Goal: Task Accomplishment & Management: Manage account settings

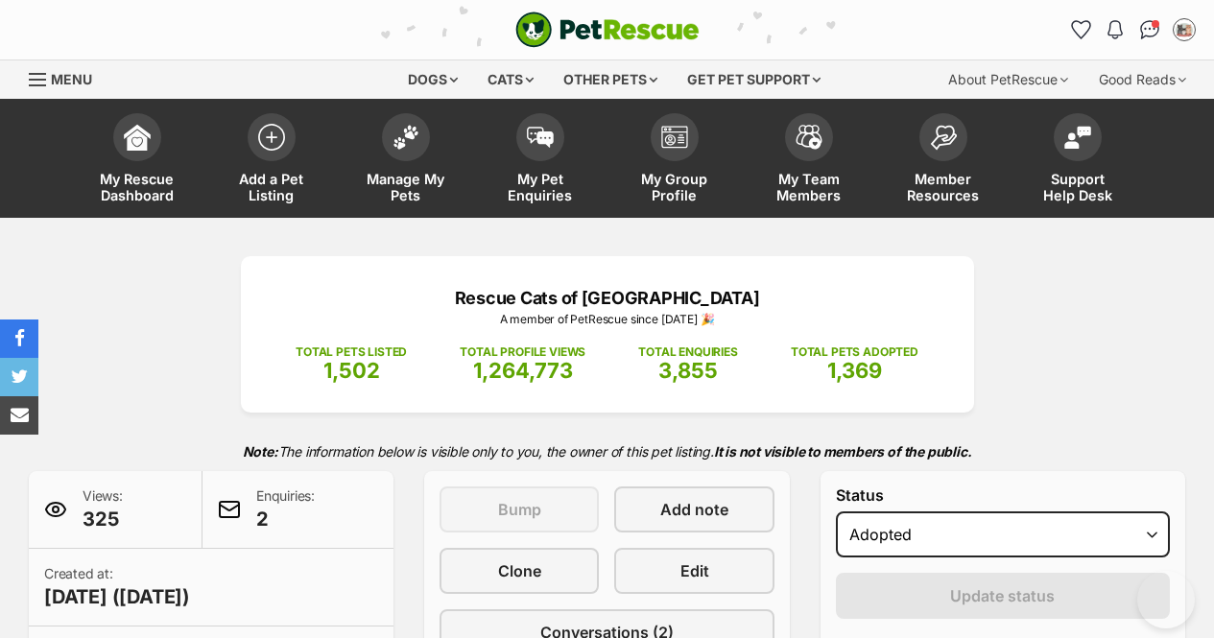
select select "rehomed"
click at [394, 155] on link "Manage My Pets" at bounding box center [406, 161] width 134 height 114
click at [407, 141] on img at bounding box center [406, 132] width 27 height 25
click at [409, 137] on img at bounding box center [406, 132] width 27 height 25
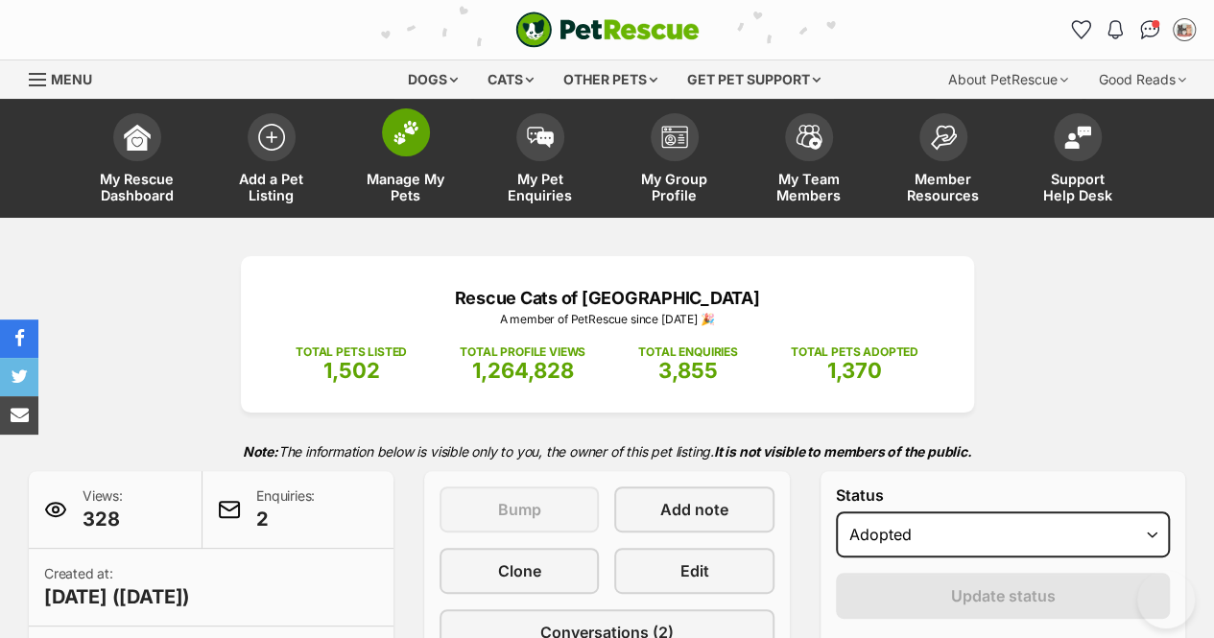
click at [403, 145] on span at bounding box center [406, 132] width 48 height 48
click at [403, 143] on img at bounding box center [406, 132] width 27 height 25
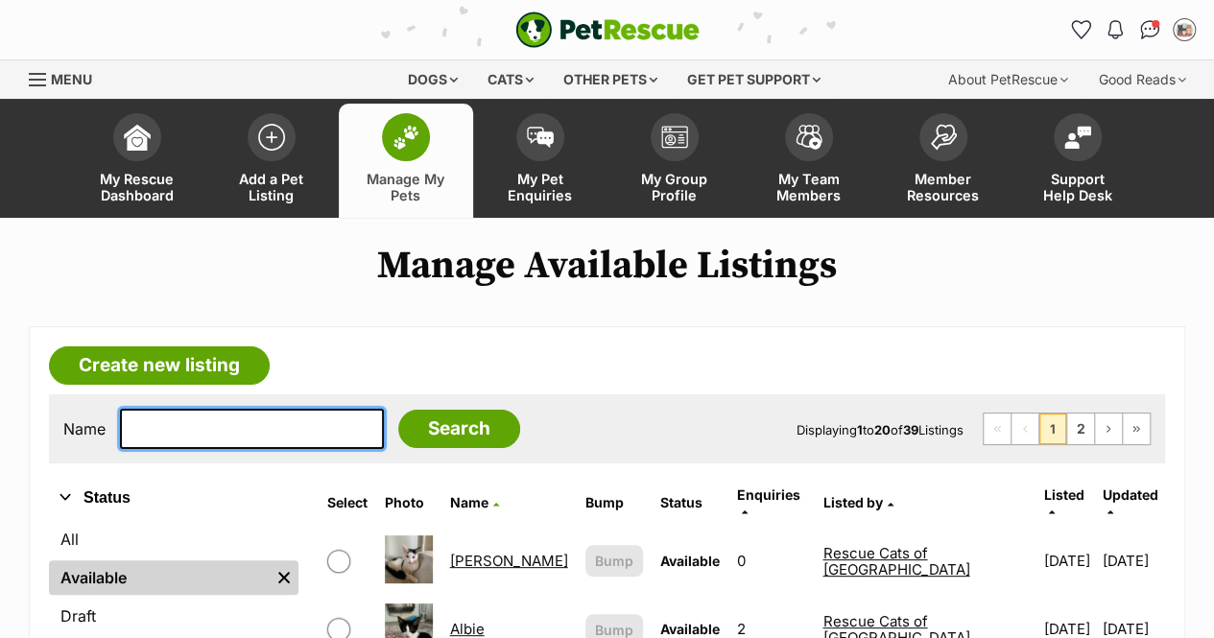
click at [268, 426] on input "text" at bounding box center [252, 429] width 264 height 40
type input "pocus"
click at [398, 410] on input "Search" at bounding box center [459, 429] width 122 height 38
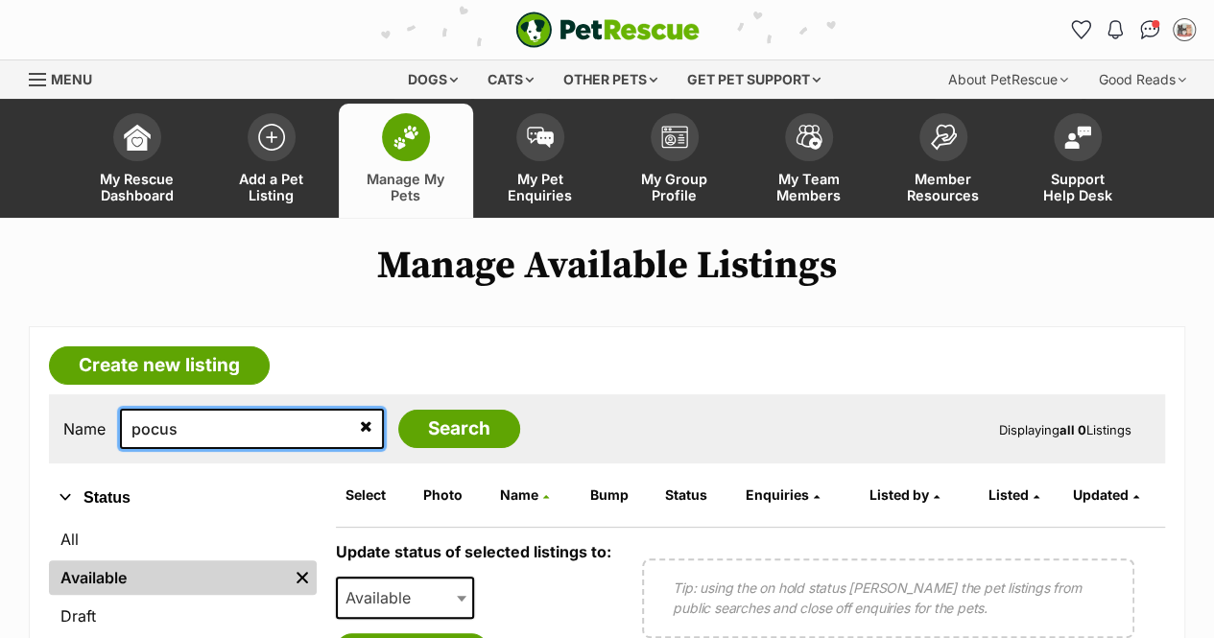
click at [233, 429] on input "pocus" at bounding box center [252, 429] width 264 height 40
type input "p"
type input "mia"
click at [398, 410] on input "Search" at bounding box center [459, 429] width 122 height 38
drag, startPoint x: 158, startPoint y: 424, endPoint x: 117, endPoint y: 403, distance: 46.4
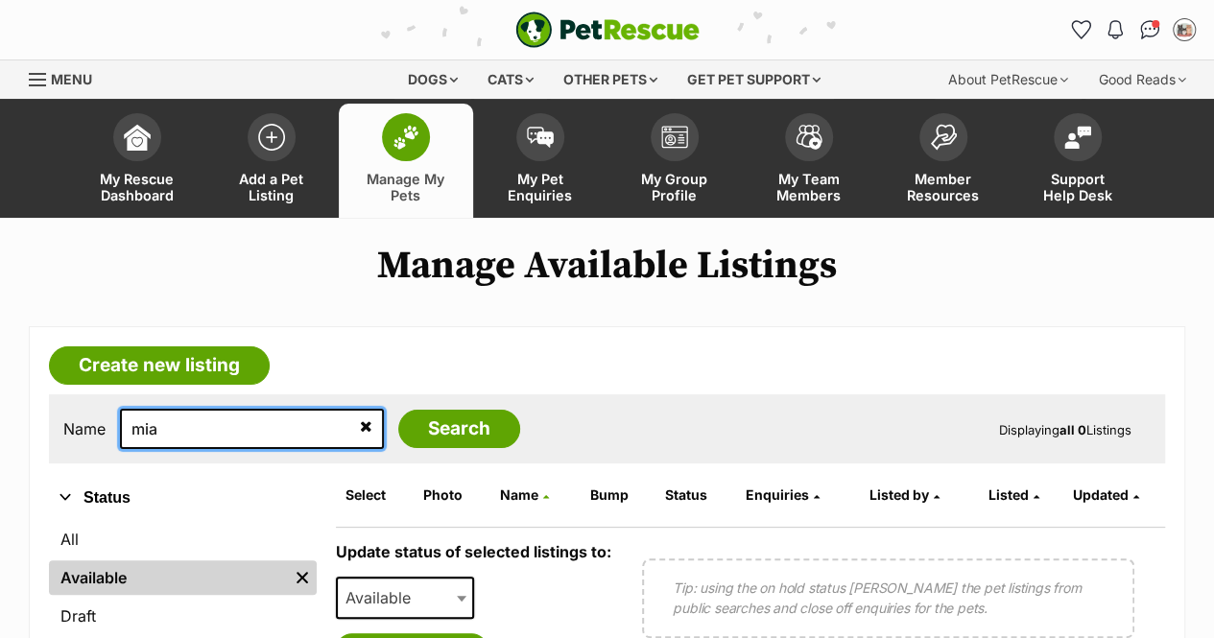
click at [117, 403] on div "Name mia Search Displaying all 0 Listings" at bounding box center [607, 428] width 1116 height 69
type input "snowy"
click at [398, 410] on input "Search" at bounding box center [459, 429] width 122 height 38
